Goal: Connect with others: Connect with others

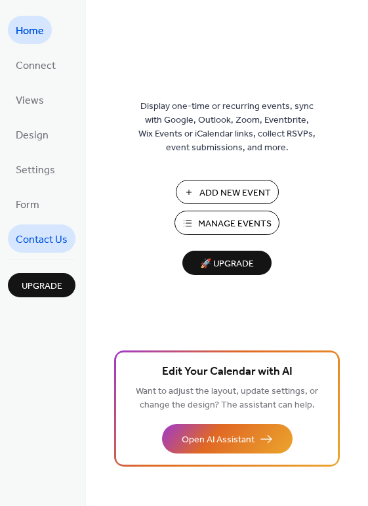
click at [45, 243] on span "Contact Us" at bounding box center [42, 240] width 52 height 20
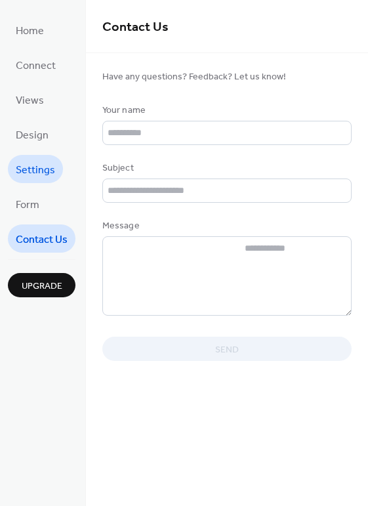
click at [36, 167] on span "Settings" at bounding box center [35, 170] width 39 height 20
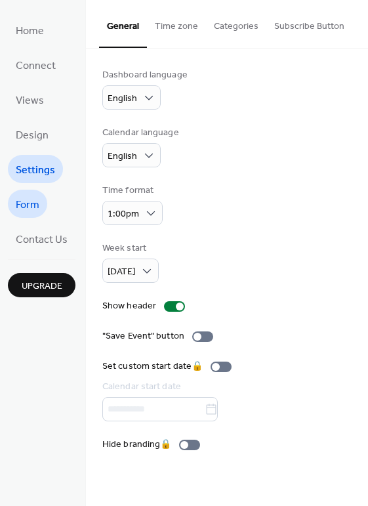
click at [31, 209] on span "Form" at bounding box center [28, 205] width 24 height 20
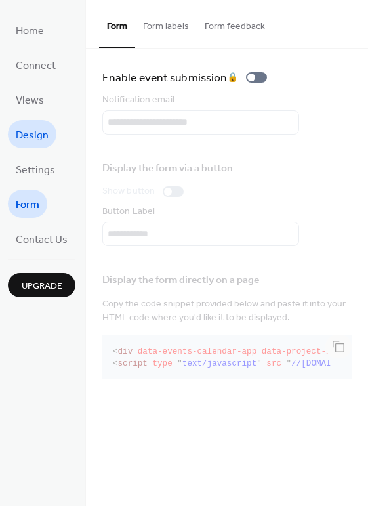
click at [45, 137] on span "Design" at bounding box center [32, 135] width 33 height 20
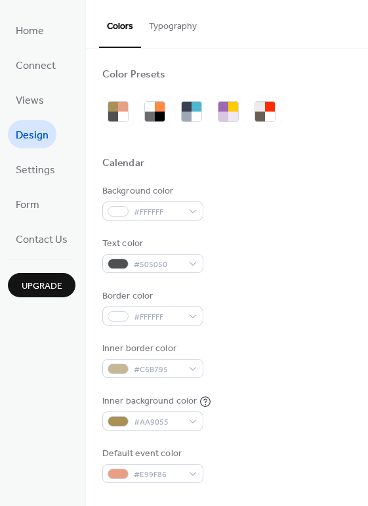
click at [28, 97] on span "Views" at bounding box center [30, 101] width 28 height 20
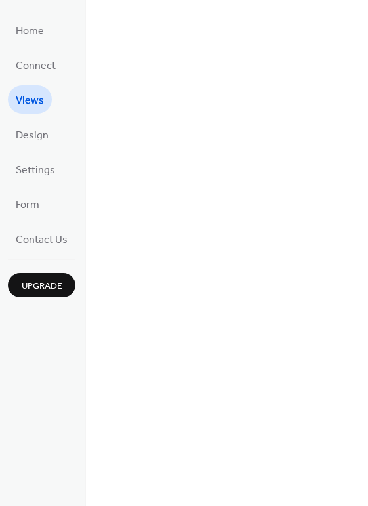
click at [31, 100] on span "Views" at bounding box center [30, 101] width 28 height 20
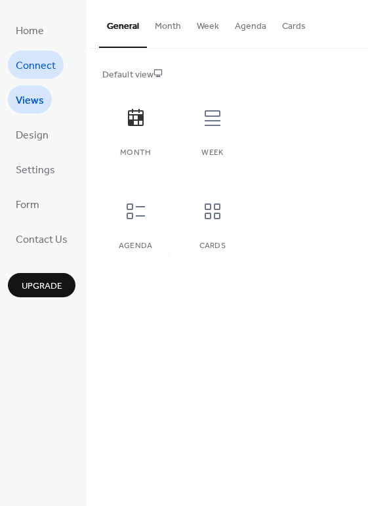
click at [43, 60] on span "Connect" at bounding box center [36, 66] width 40 height 20
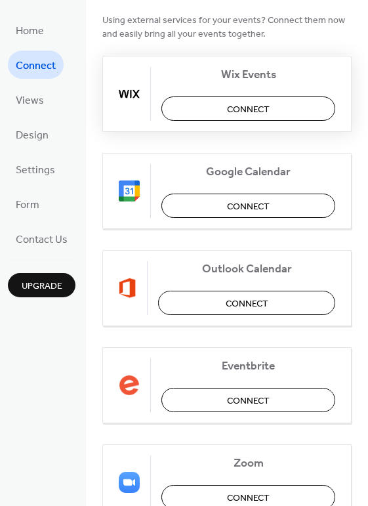
scroll to position [109, 0]
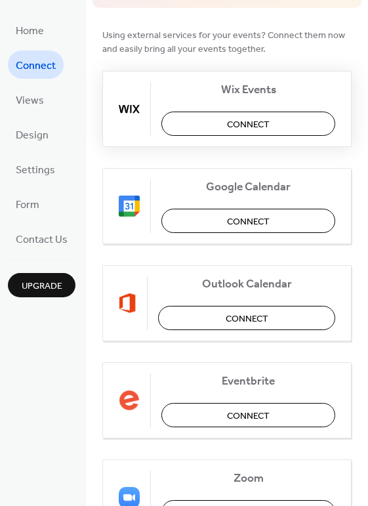
click at [266, 123] on span "Connect" at bounding box center [248, 125] width 43 height 14
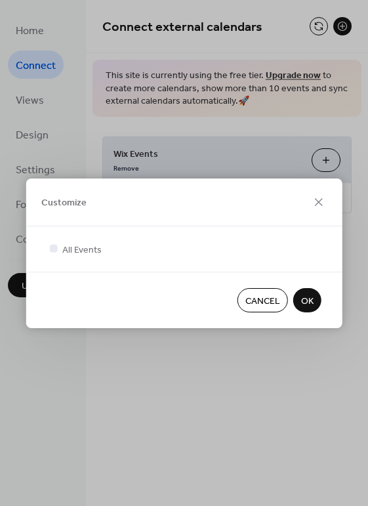
scroll to position [0, 0]
click at [309, 301] on span "OK" at bounding box center [307, 301] width 12 height 14
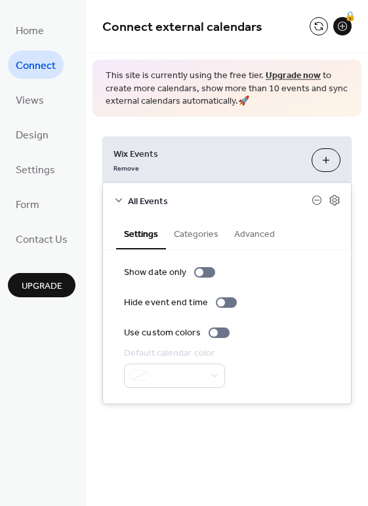
click at [202, 234] on button "Categories" at bounding box center [196, 233] width 60 height 30
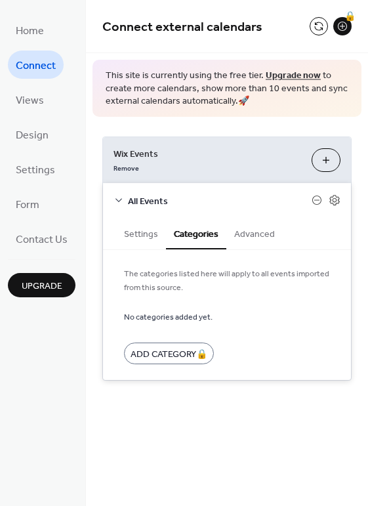
click at [202, 234] on button "Categories" at bounding box center [196, 234] width 60 height 32
click at [256, 240] on button "Advanced" at bounding box center [255, 233] width 56 height 30
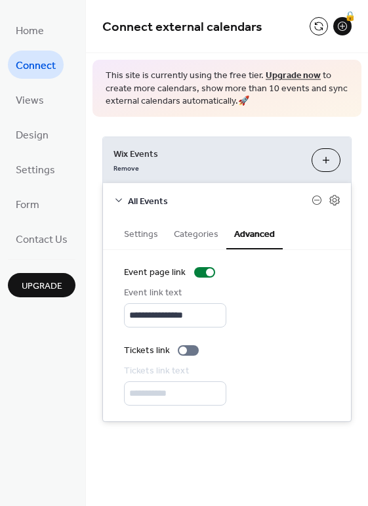
click at [160, 242] on button "Settings" at bounding box center [141, 233] width 50 height 30
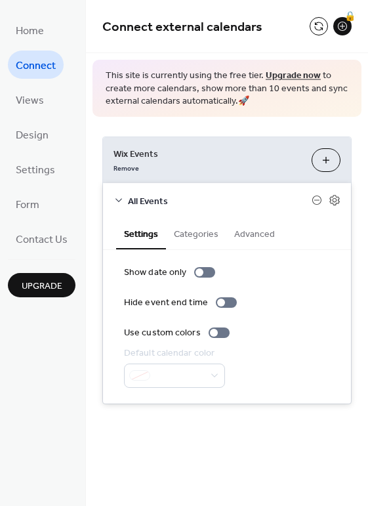
click at [16, 65] on span "Connect" at bounding box center [36, 66] width 40 height 20
click at [343, 34] on div "🔒" at bounding box center [343, 26] width 18 height 18
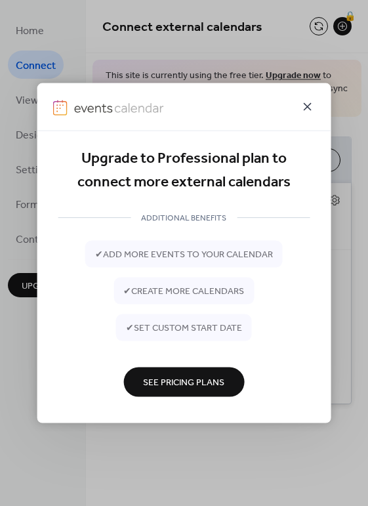
click at [305, 111] on icon at bounding box center [308, 107] width 16 height 16
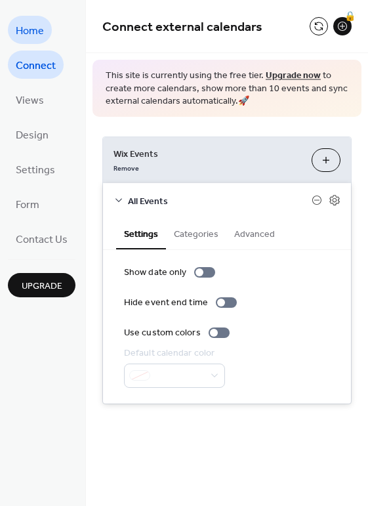
click at [34, 28] on span "Home" at bounding box center [30, 31] width 28 height 20
